Goal: Task Accomplishment & Management: Complete application form

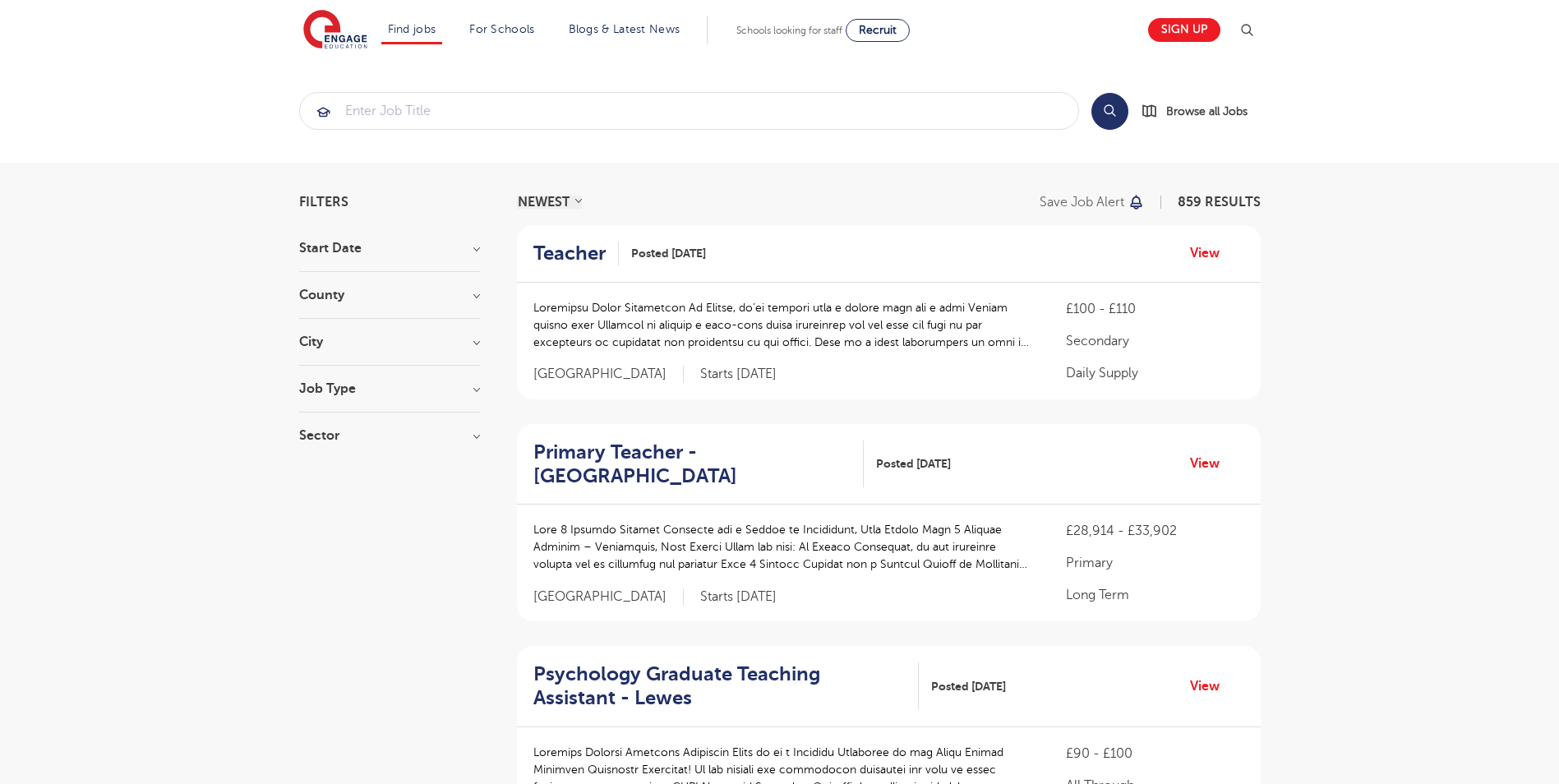
scroll to position [1891, 0]
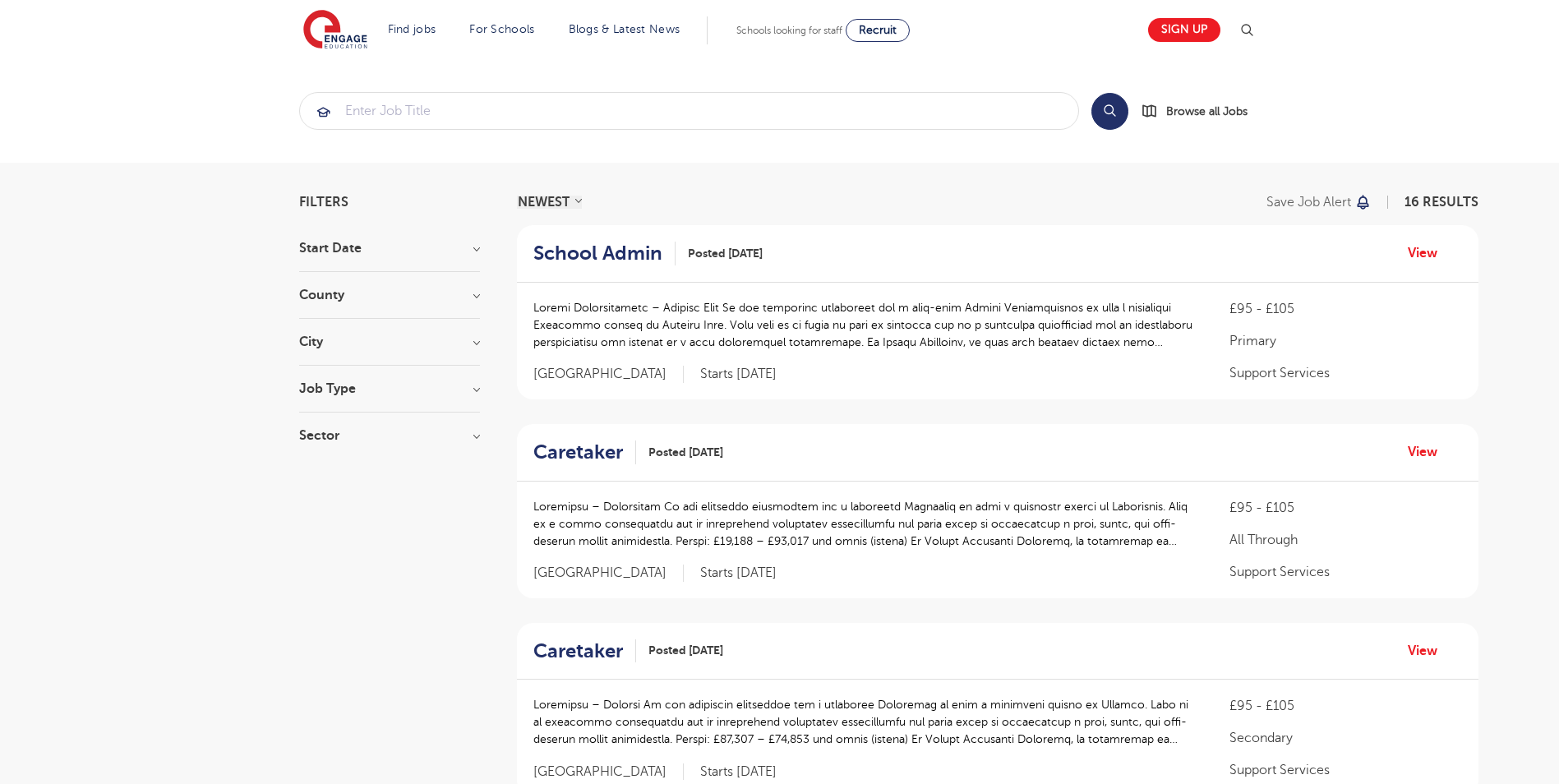
scroll to position [246, 0]
